Goal: Task Accomplishment & Management: Manage account settings

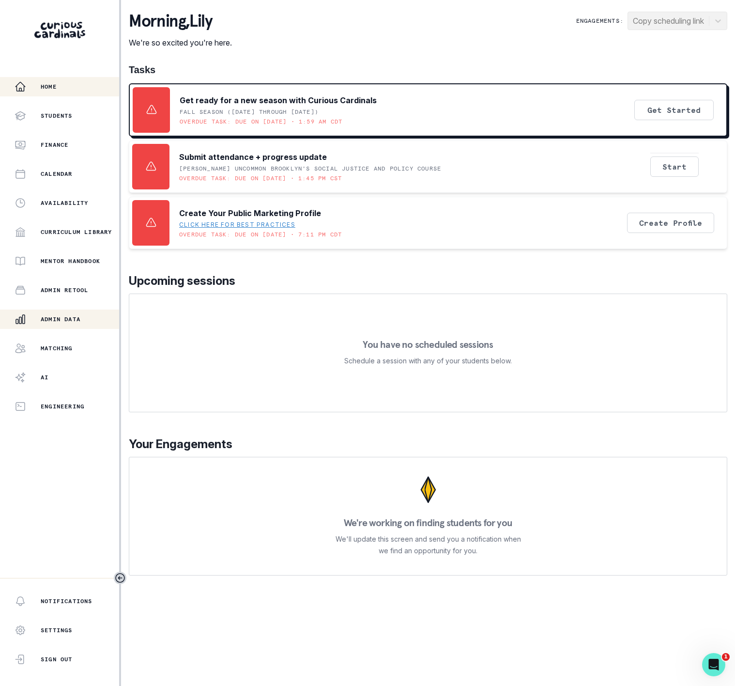
click at [70, 324] on div "Admin Data" at bounding box center [67, 319] width 105 height 12
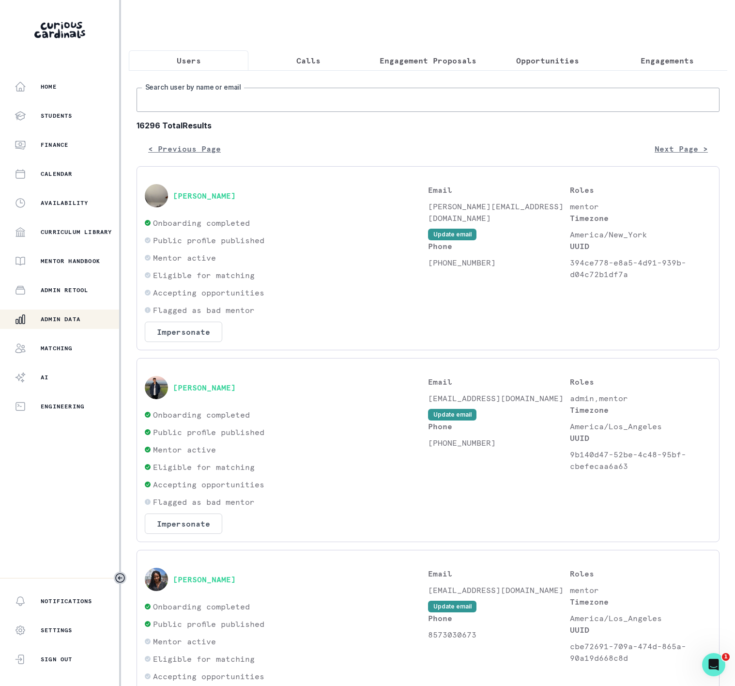
click at [185, 112] on input "Search user by name or email" at bounding box center [428, 100] width 583 height 24
click at [193, 108] on input "Search user by name or email" at bounding box center [428, 100] width 583 height 24
paste input "[PERSON_NAME]"
type input "[PERSON_NAME]"
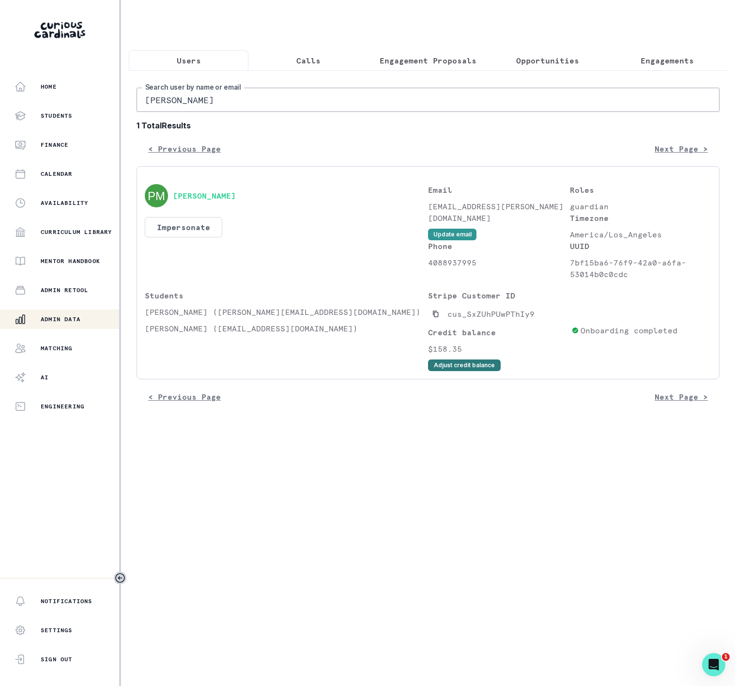
click at [449, 371] on button "Adjust credit balance" at bounding box center [464, 365] width 73 height 12
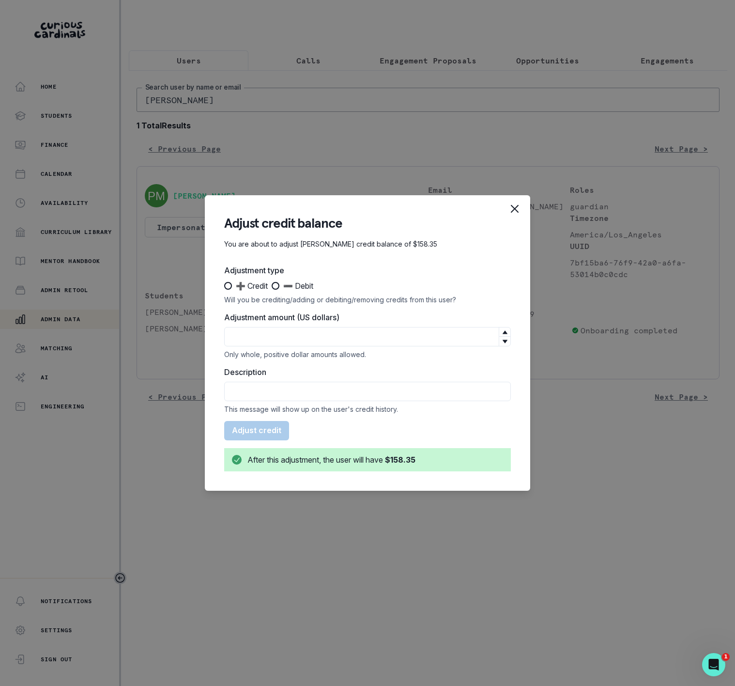
click at [276, 286] on span at bounding box center [276, 286] width 8 height 8
click at [272, 286] on input "➖ Debit" at bounding box center [271, 286] width 0 height 0
radio input "true"
click at [254, 335] on input "Adjustment amount (US dollars)" at bounding box center [367, 336] width 287 height 19
type input "158"
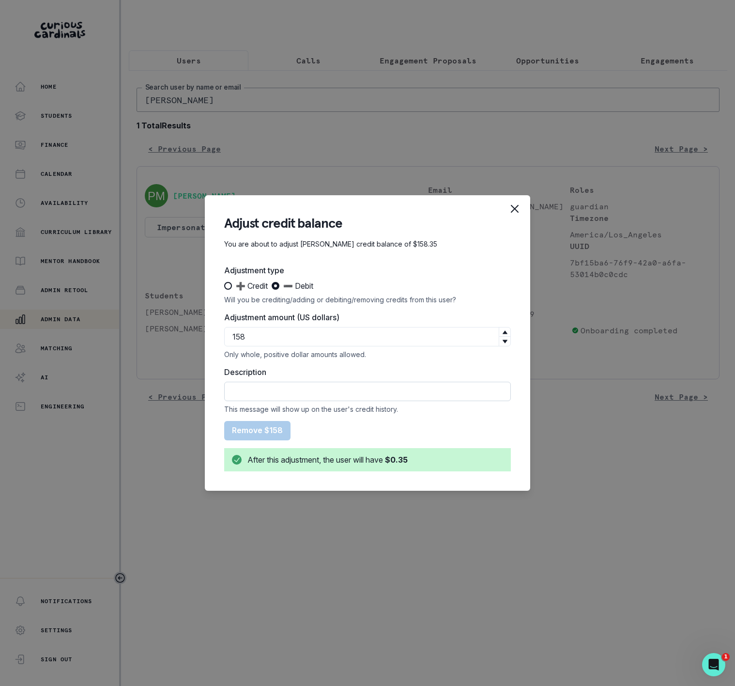
click at [318, 391] on input "Description" at bounding box center [367, 391] width 287 height 19
type input "refunded Sub to credit card"
click at [243, 435] on button "Remove $158" at bounding box center [257, 430] width 66 height 19
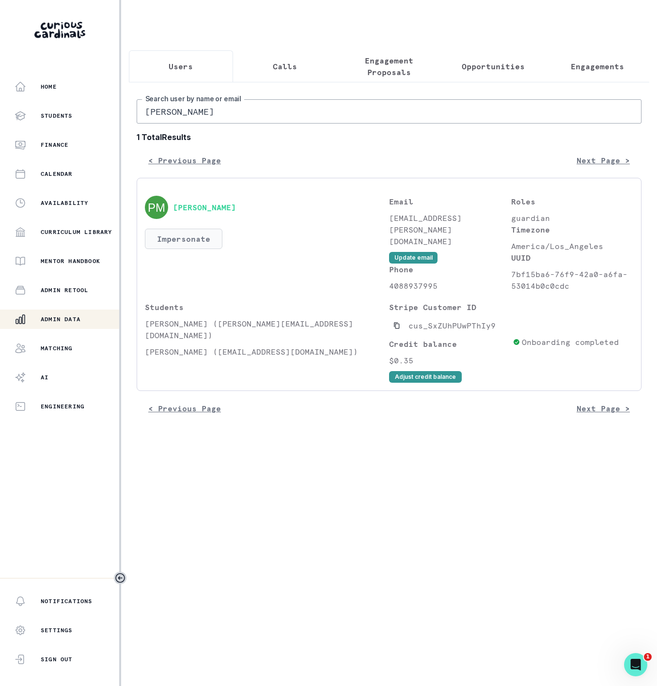
click at [197, 244] on button "Impersonate" at bounding box center [183, 239] width 77 height 20
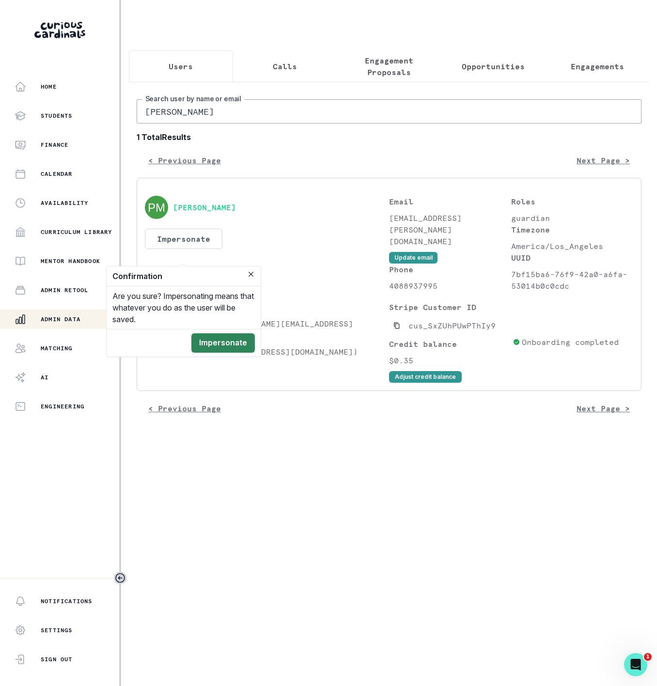
click at [233, 338] on button "Impersonate" at bounding box center [222, 342] width 63 height 19
